Goal: Information Seeking & Learning: Learn about a topic

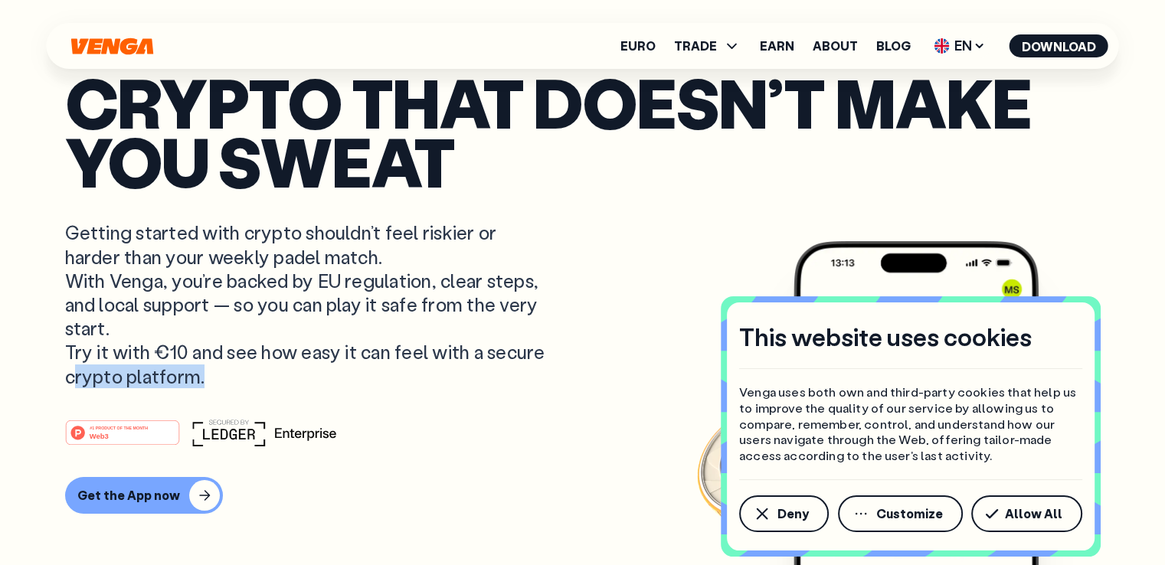
drag, startPoint x: 66, startPoint y: 377, endPoint x: 198, endPoint y: 375, distance: 132.6
click at [198, 375] on p "Getting started with crypto shouldn’t feel riskier or harder than your weekly p…" at bounding box center [307, 304] width 484 height 167
copy p "crypto platform"
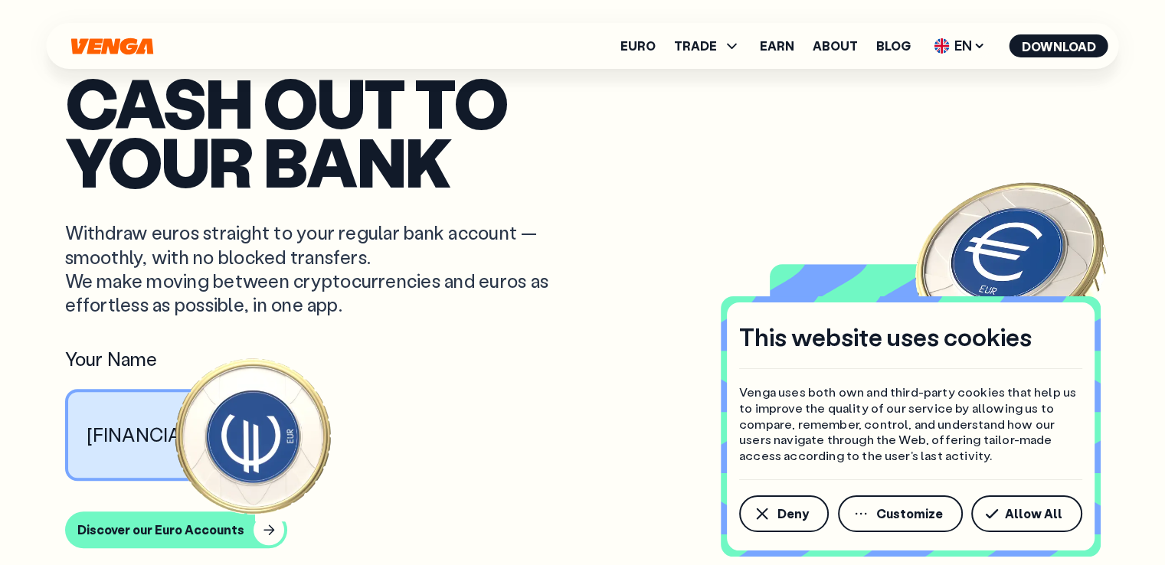
scroll to position [947, 0]
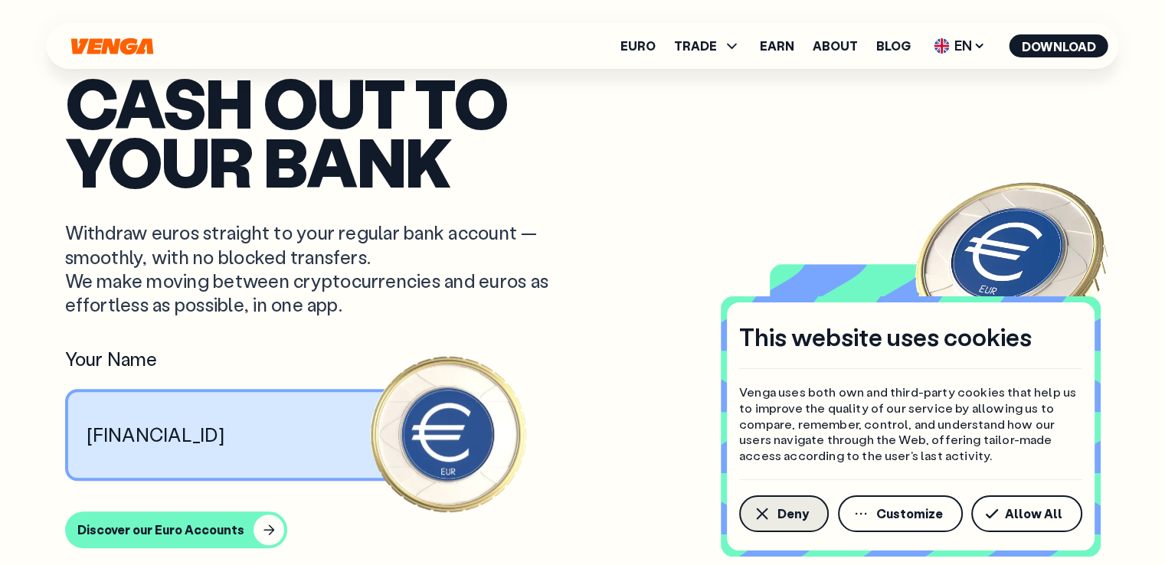
click at [801, 522] on button "Deny" at bounding box center [784, 514] width 90 height 37
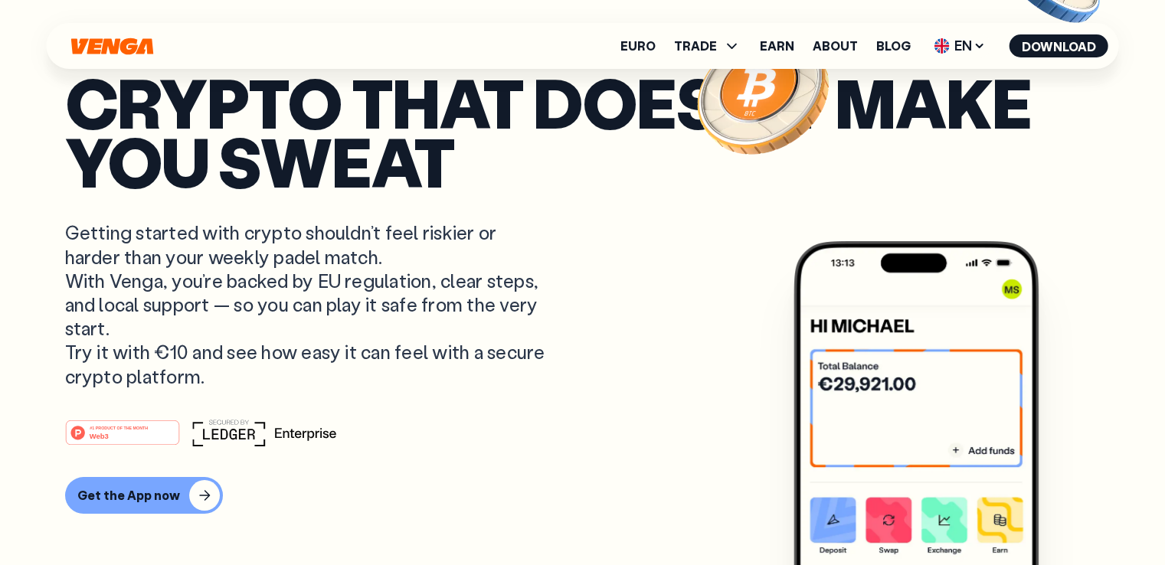
scroll to position [0, 0]
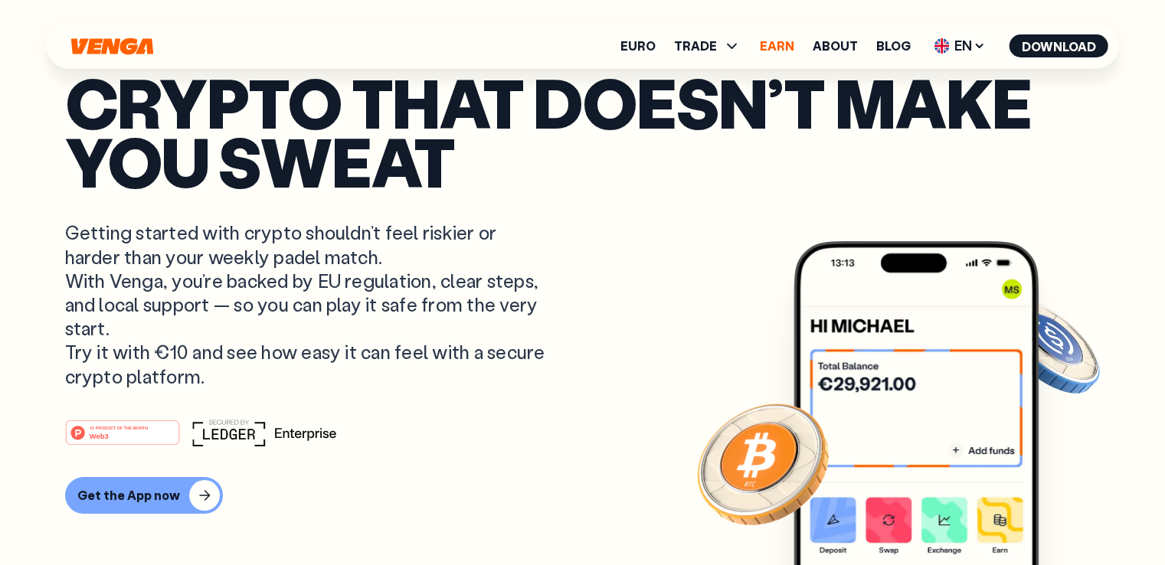
click at [784, 41] on link "Earn" at bounding box center [777, 46] width 34 height 12
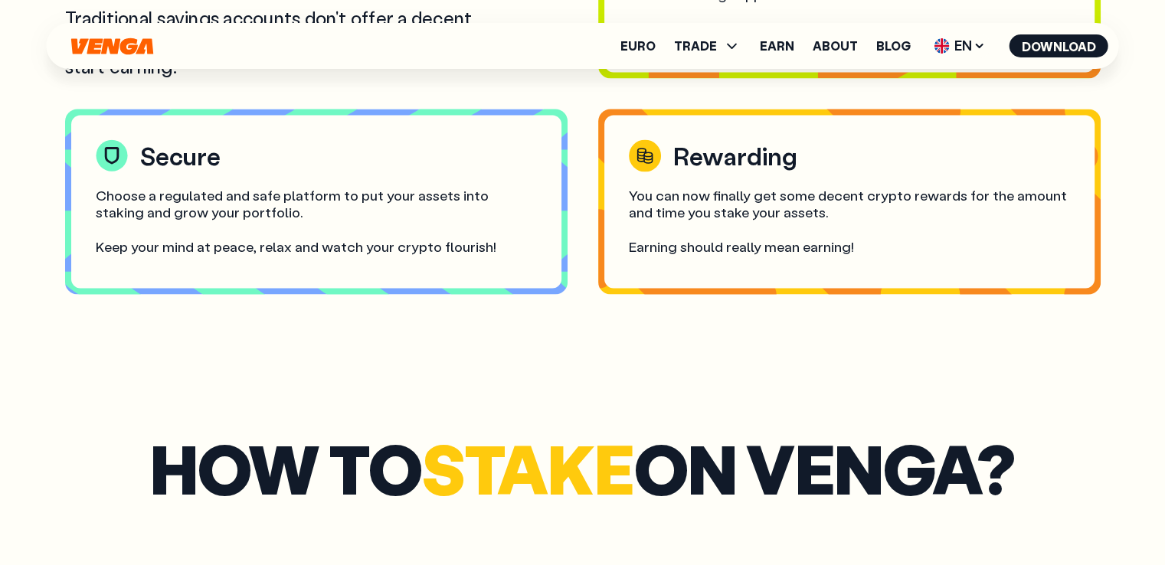
scroll to position [2749, 0]
